Goal: Information Seeking & Learning: Compare options

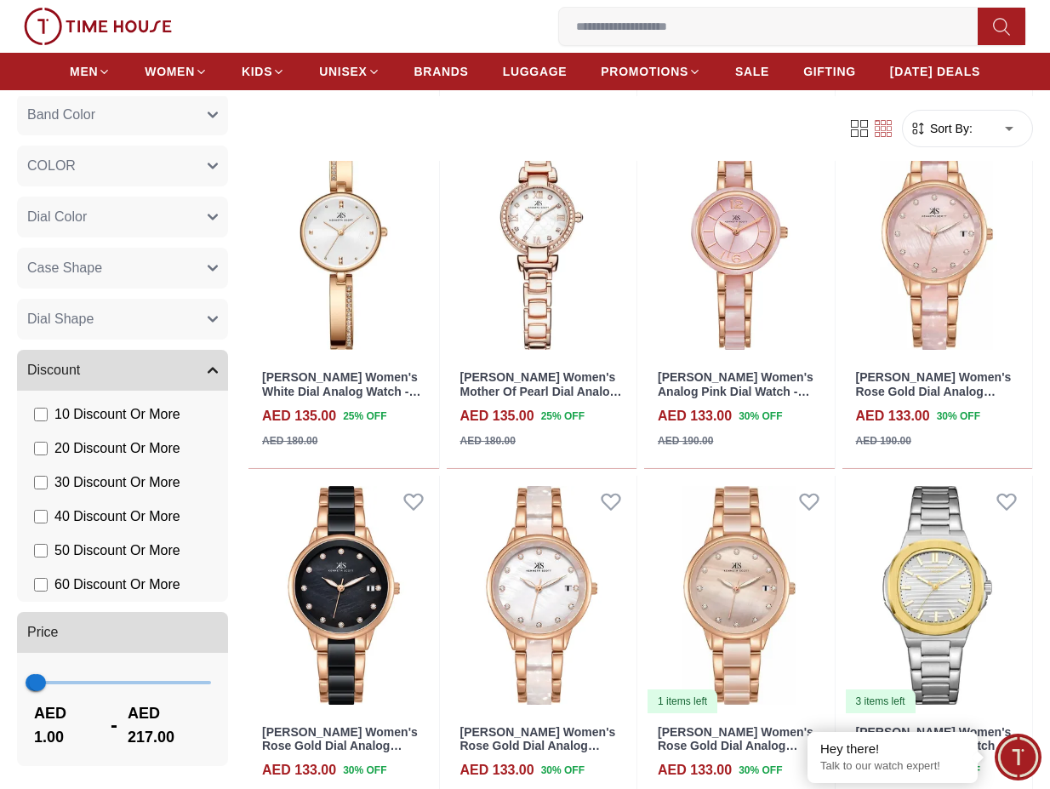
scroll to position [15953, 0]
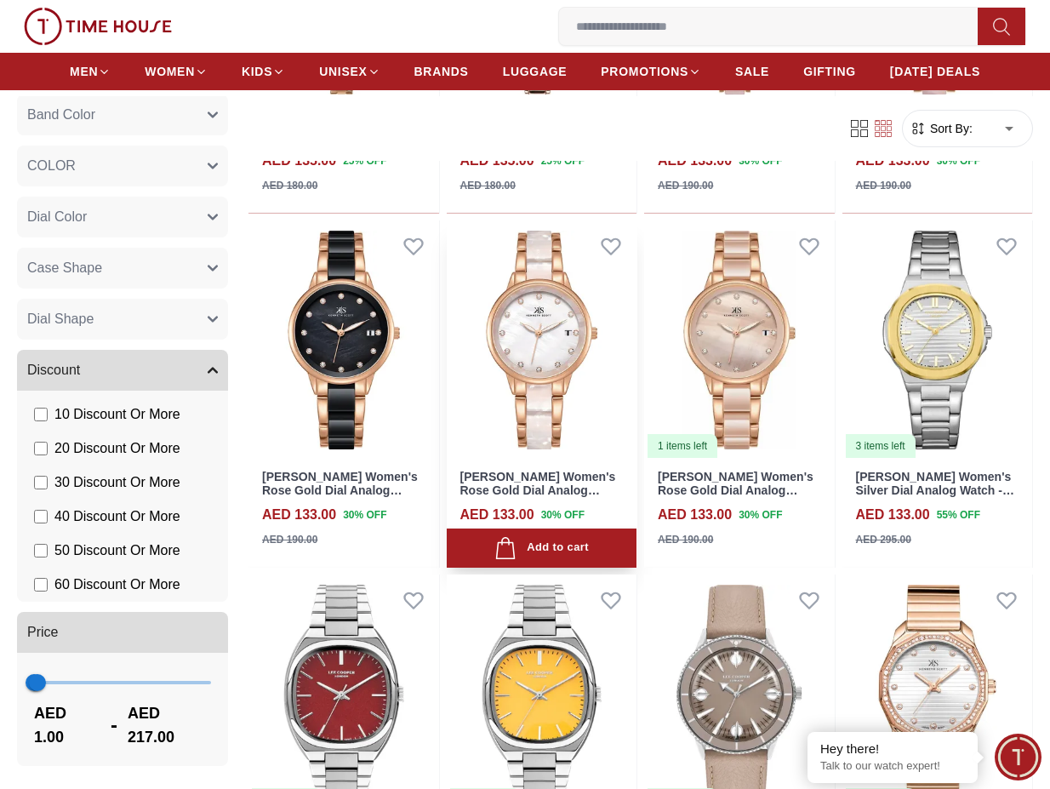
click at [480, 311] on img at bounding box center [542, 339] width 191 height 239
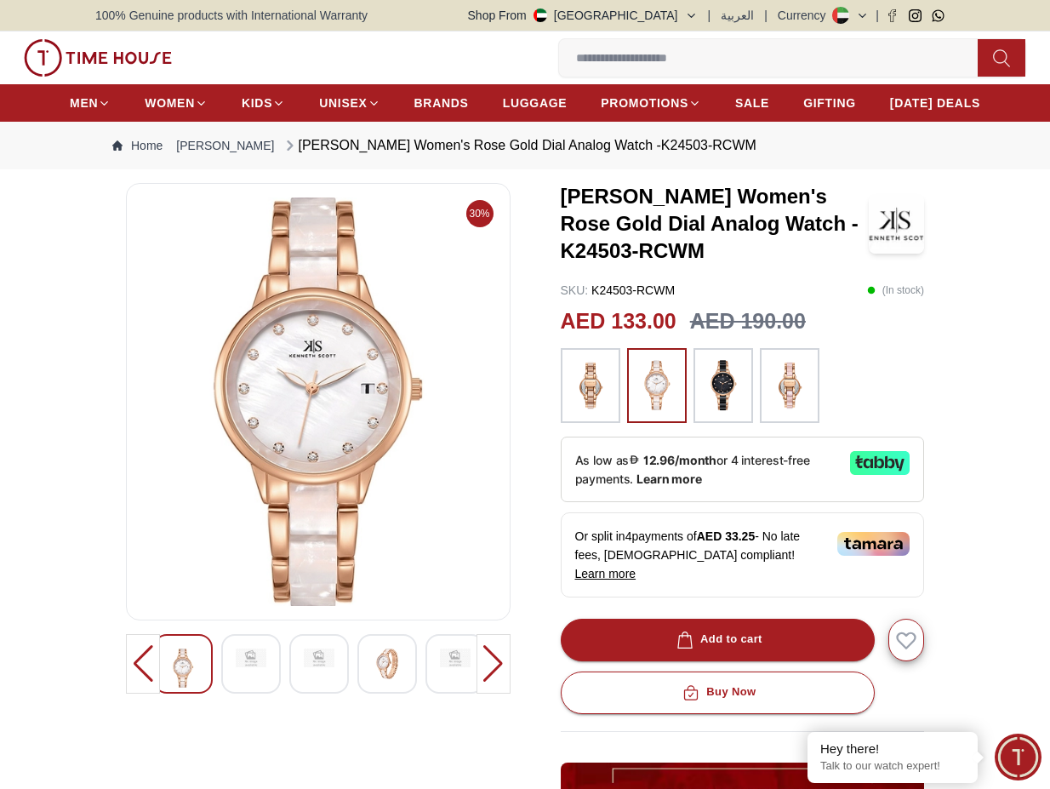
scroll to position [1680, 0]
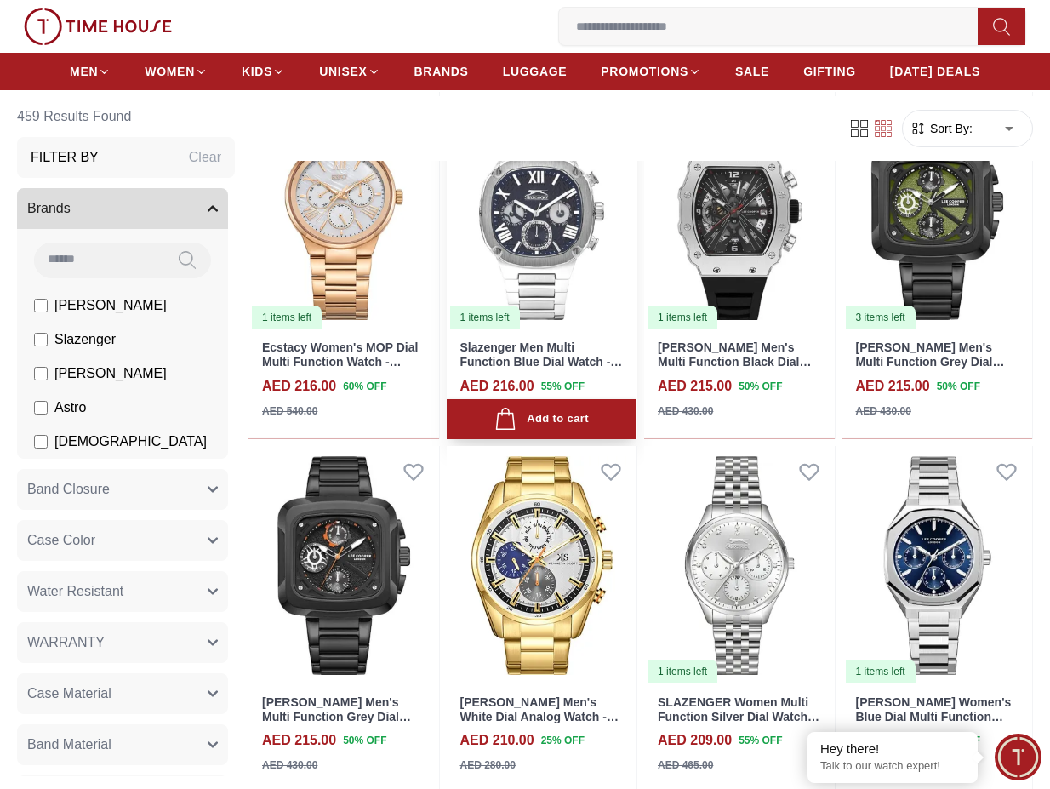
scroll to position [893, 0]
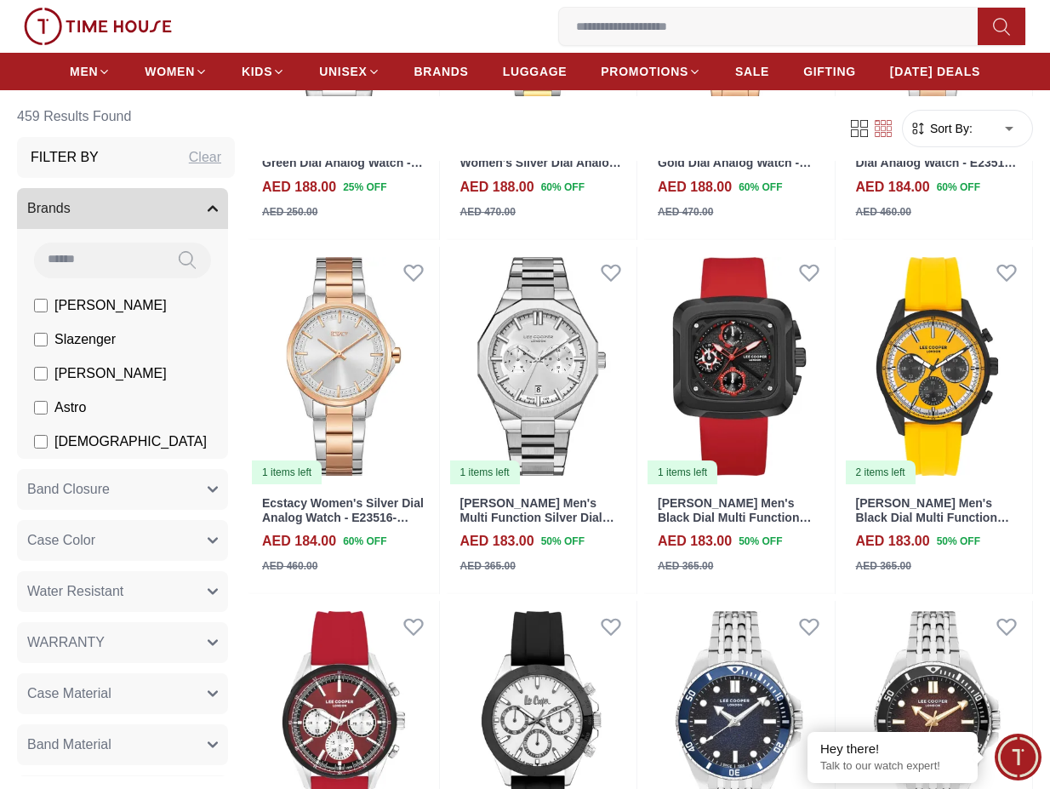
scroll to position [4977, 0]
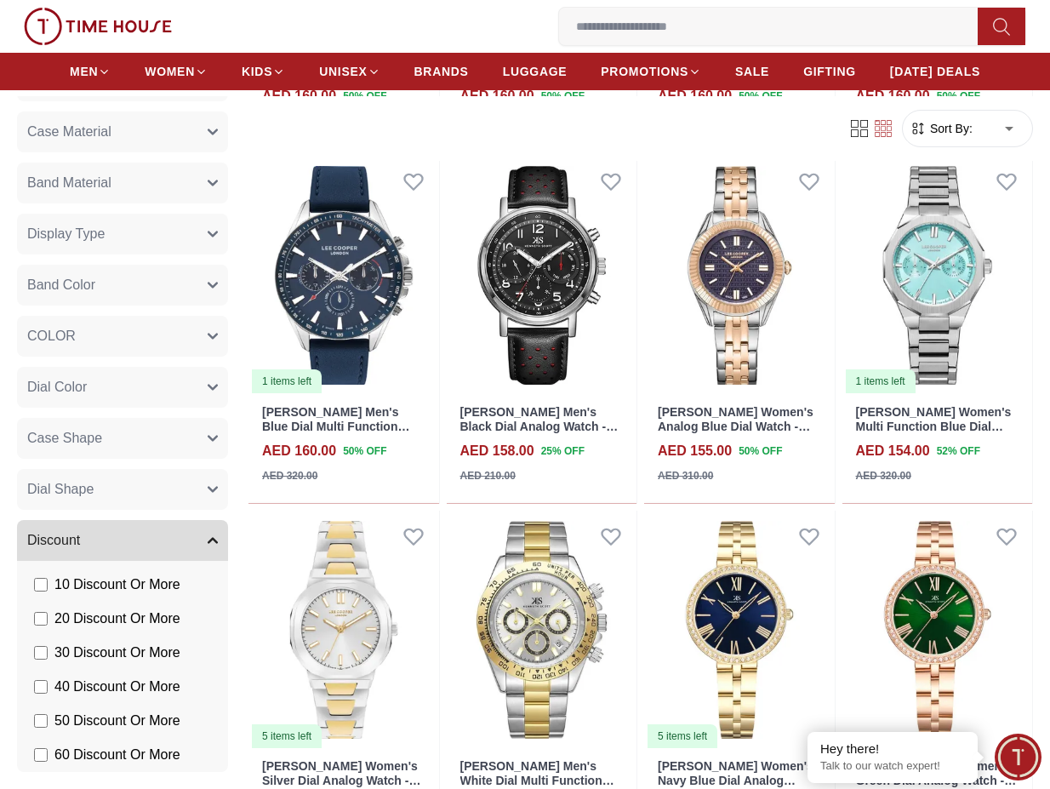
scroll to position [732, 0]
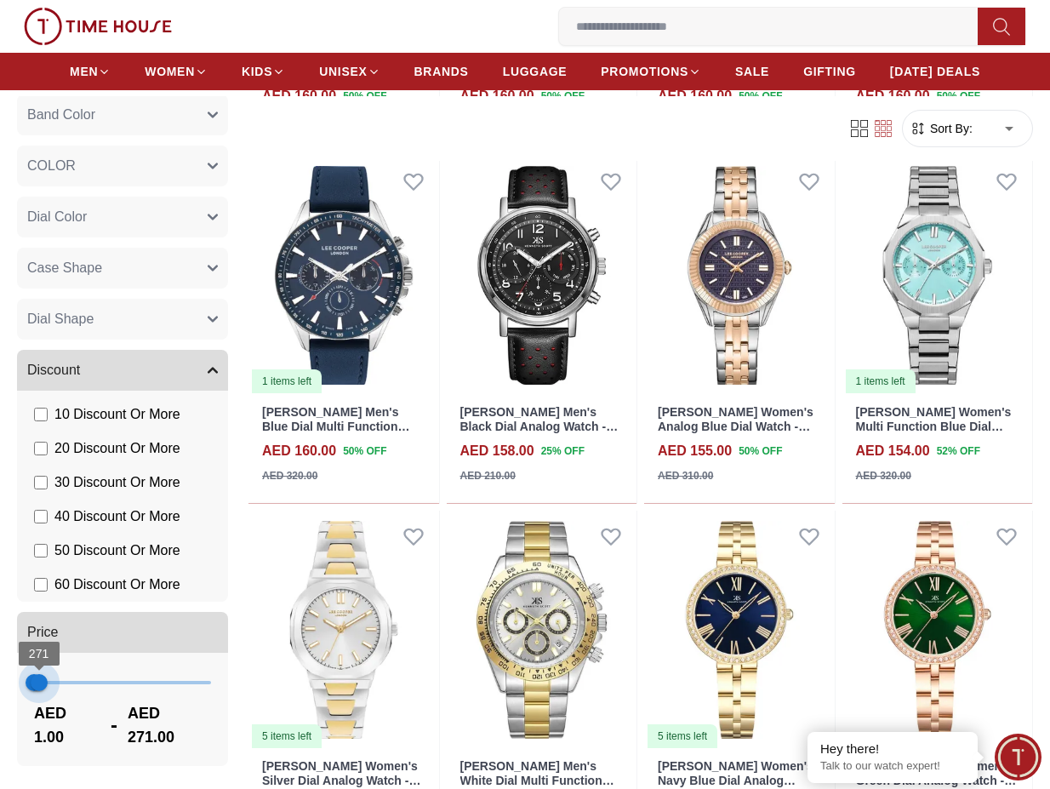
type input "***"
click at [37, 681] on span "163" at bounding box center [36, 681] width 17 height 17
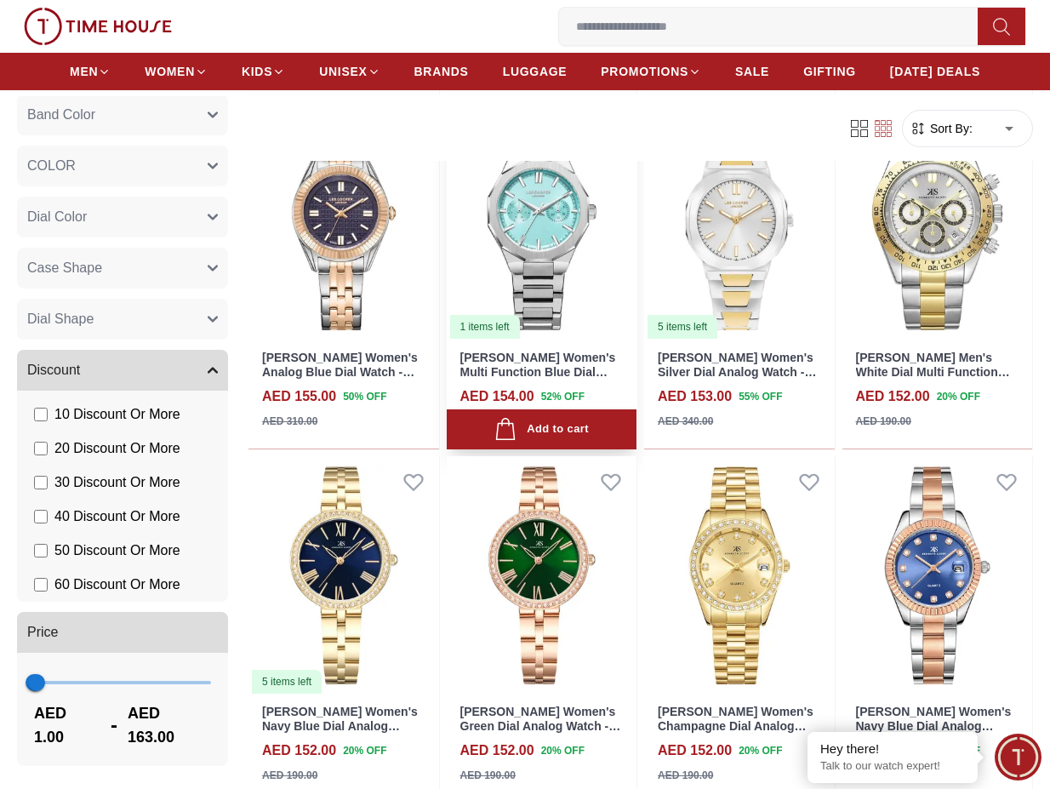
scroll to position [1659, 0]
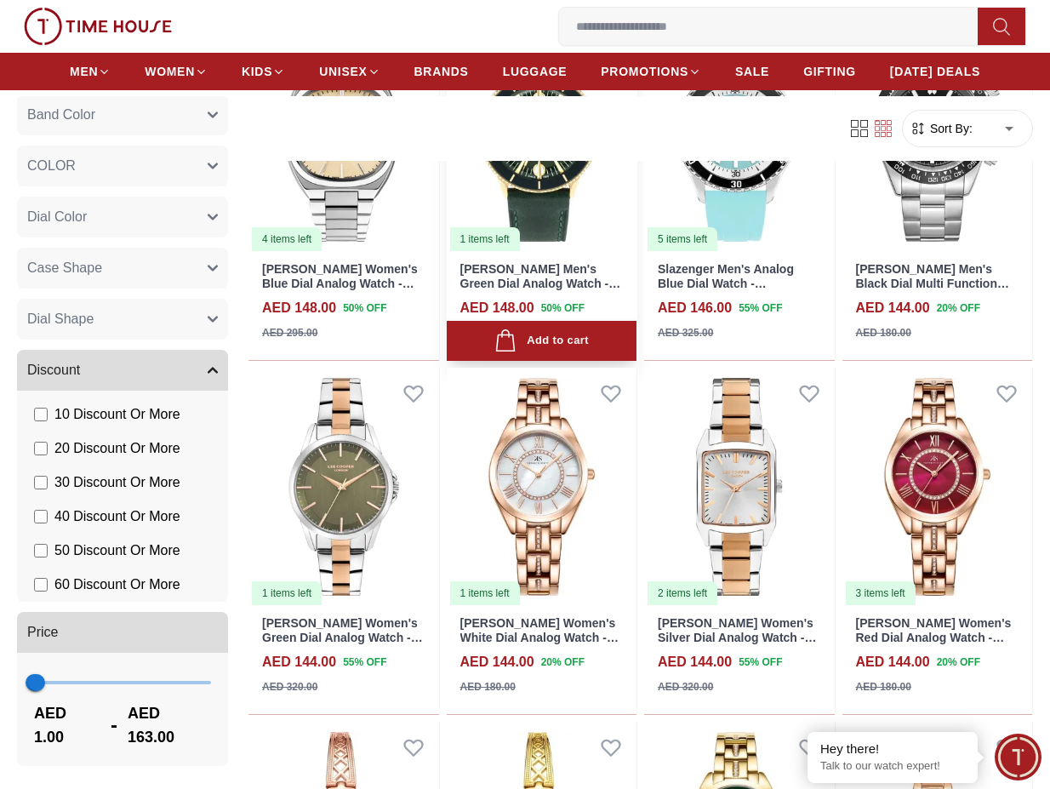
scroll to position [3063, 0]
